Goal: Check status

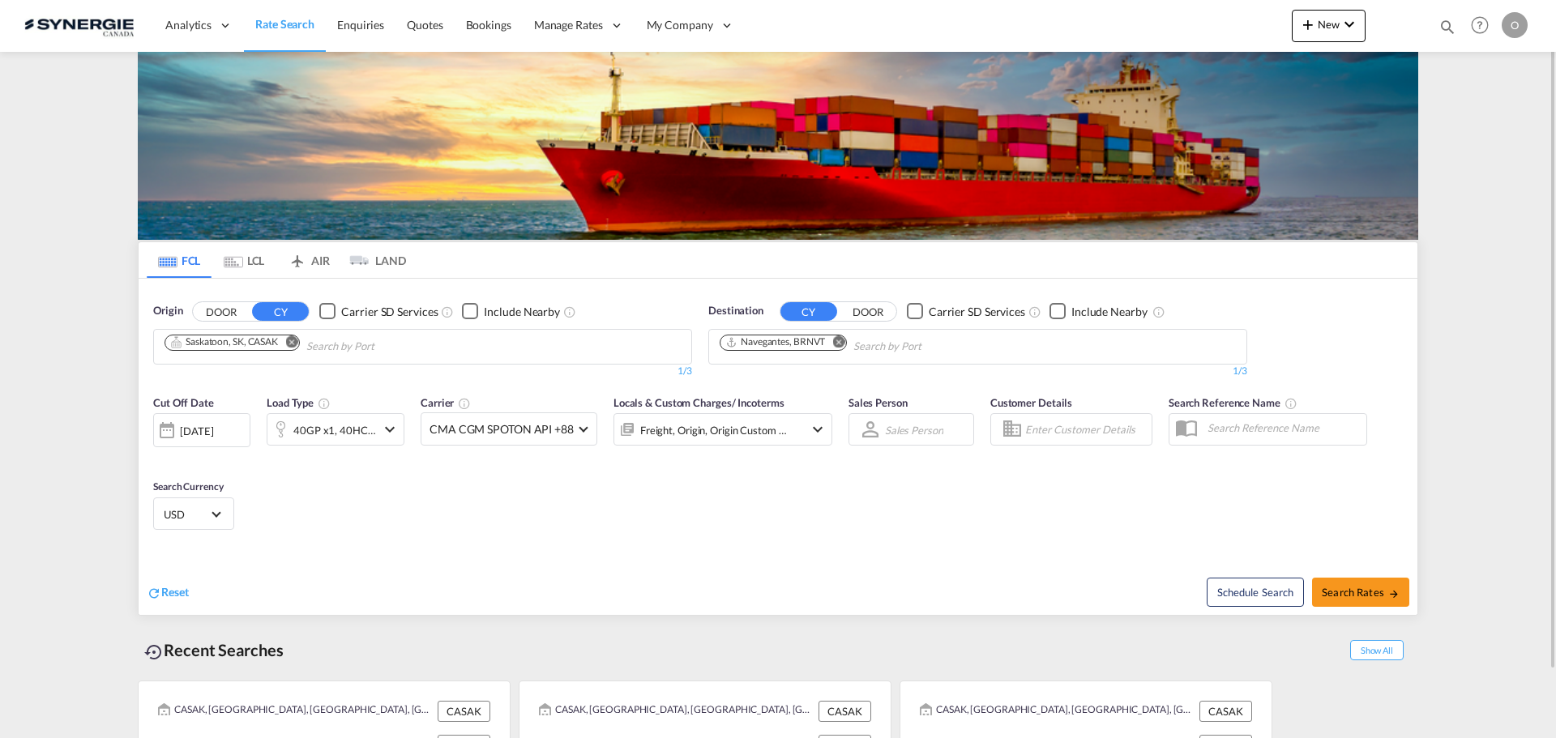
click at [1447, 27] on md-icon "icon-magnify" at bounding box center [1448, 27] width 18 height 18
click at [1196, 30] on select "Bookings Quotes Enquiries" at bounding box center [1189, 26] width 77 height 29
select select "Quotes"
click at [1151, 12] on select "Bookings Quotes Enquiries" at bounding box center [1189, 26] width 77 height 29
click at [1335, 15] on input at bounding box center [1326, 26] width 202 height 28
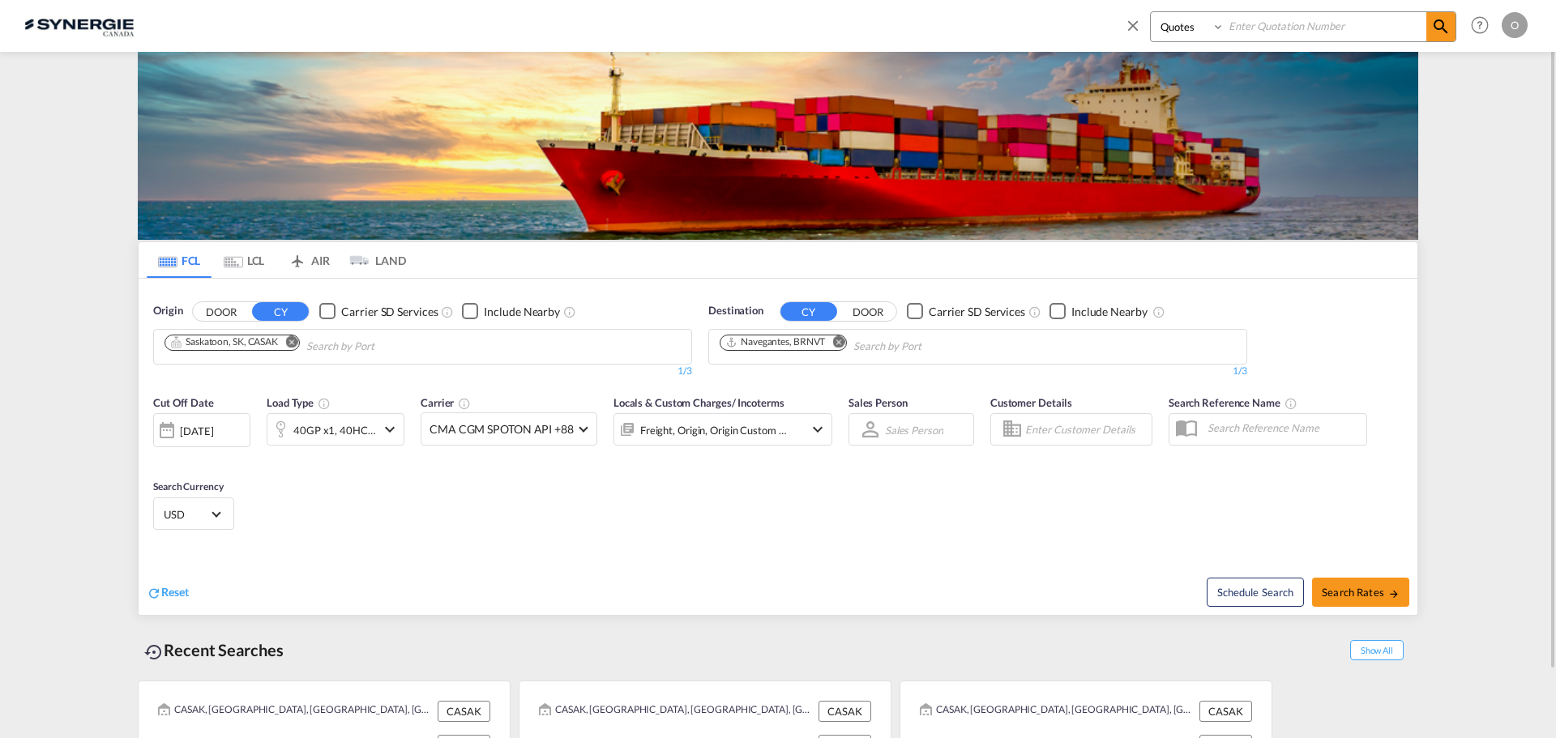
paste input "SYC000013101"
type input "SYC000013101"
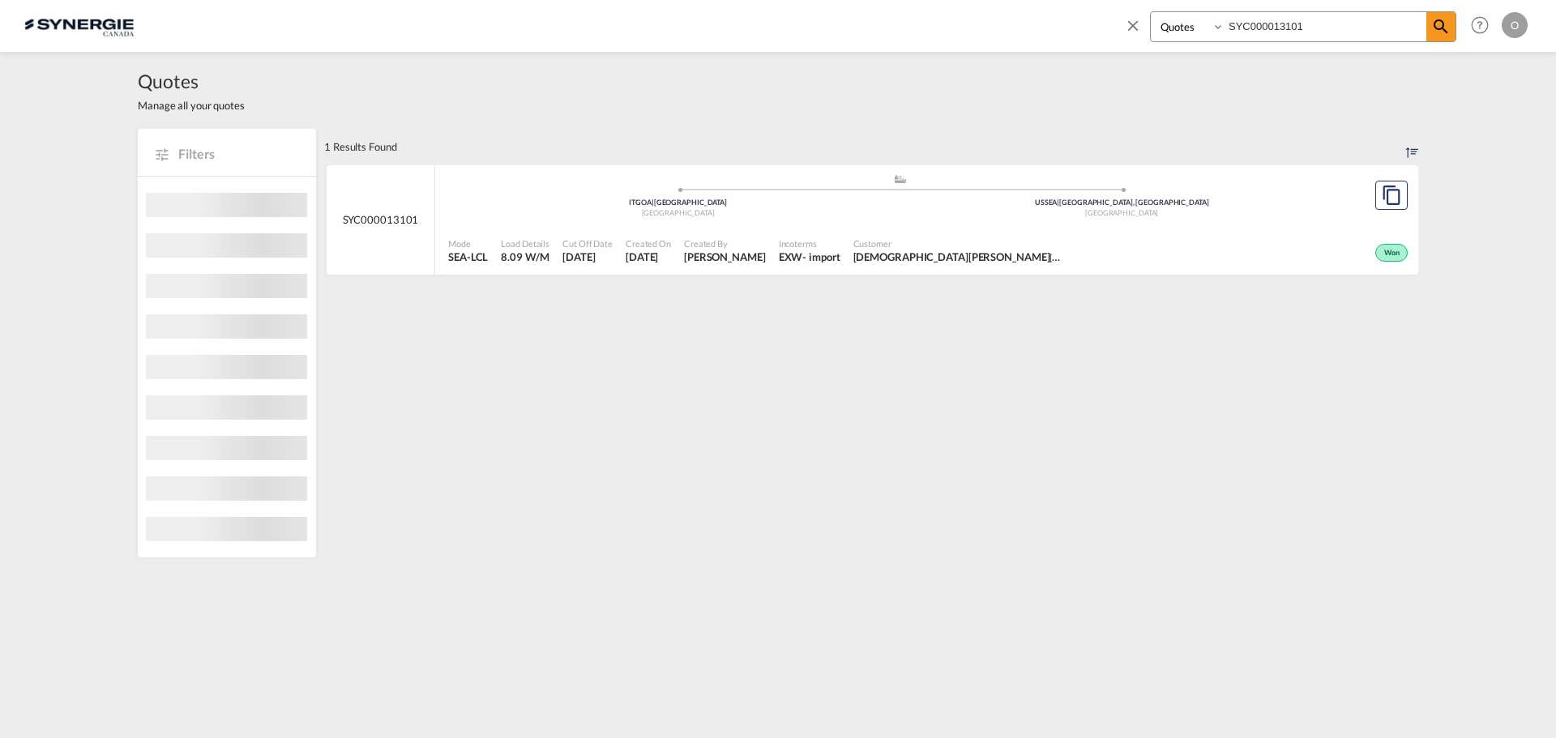
click at [1016, 235] on div "Customer SHIVA TOUFIGHI JACK VICTOR" at bounding box center [959, 251] width 224 height 41
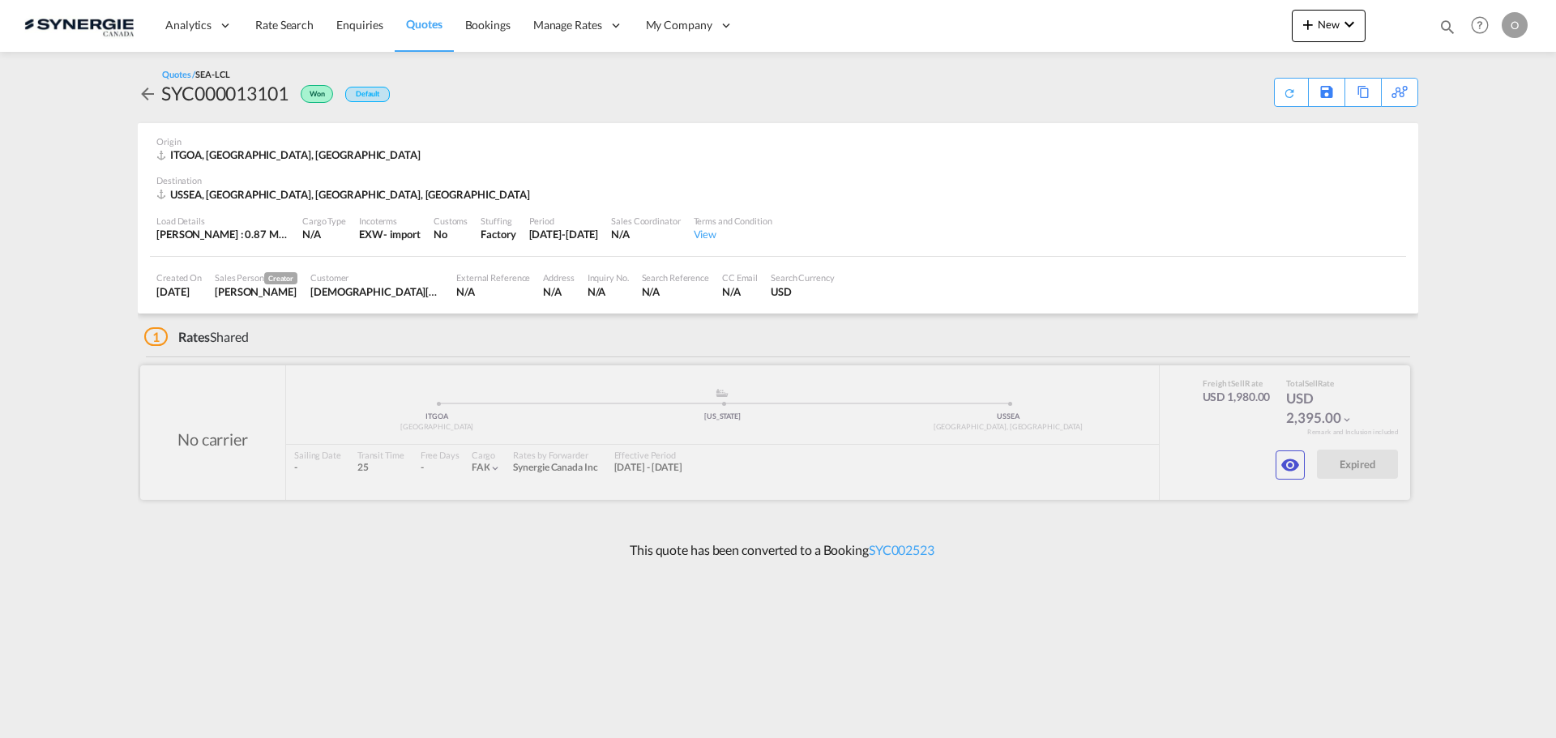
click at [1310, 465] on div at bounding box center [775, 433] width 1270 height 135
click at [1294, 471] on md-icon "icon-eye" at bounding box center [1290, 465] width 19 height 19
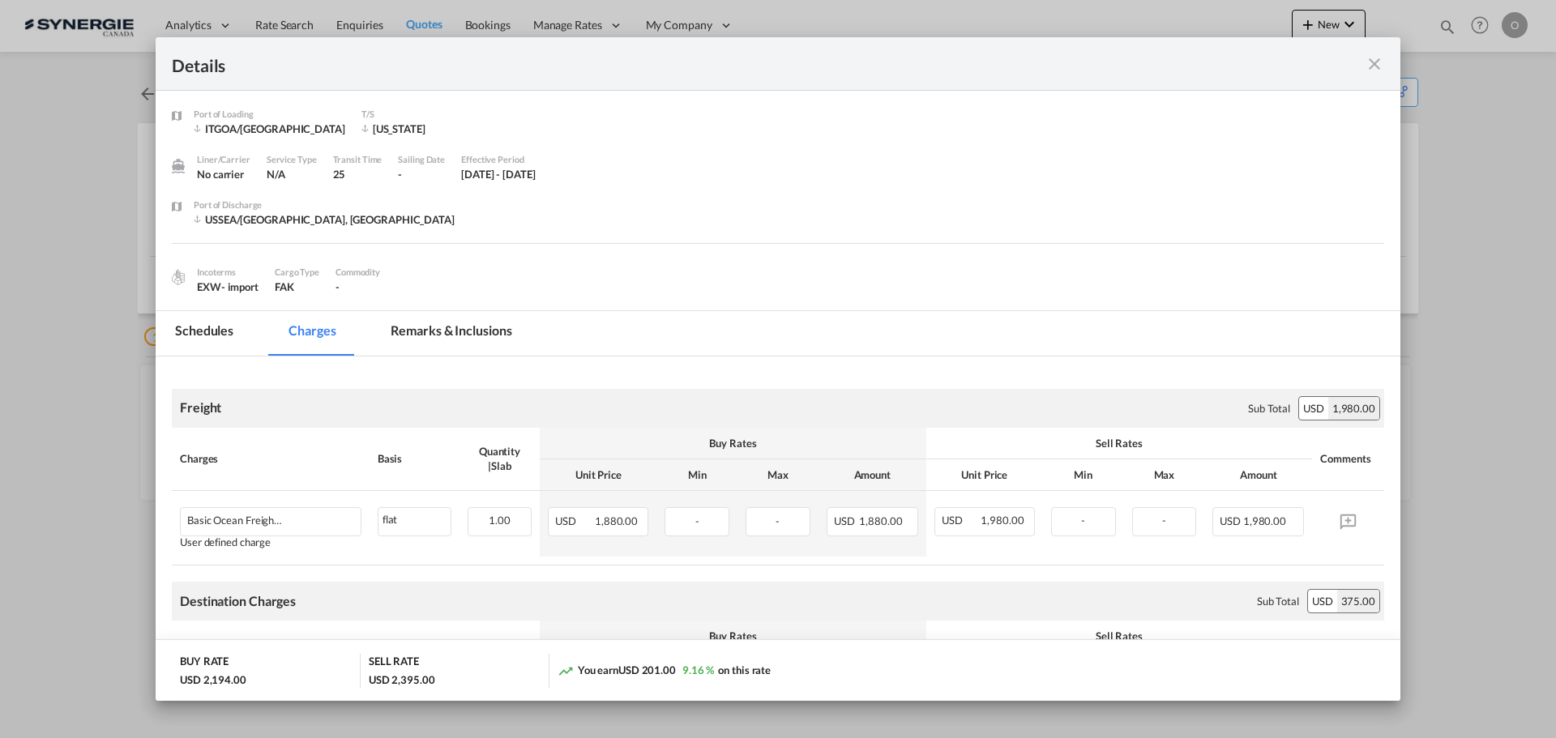
scroll to position [81, 0]
